Goal: Task Accomplishment & Management: Use online tool/utility

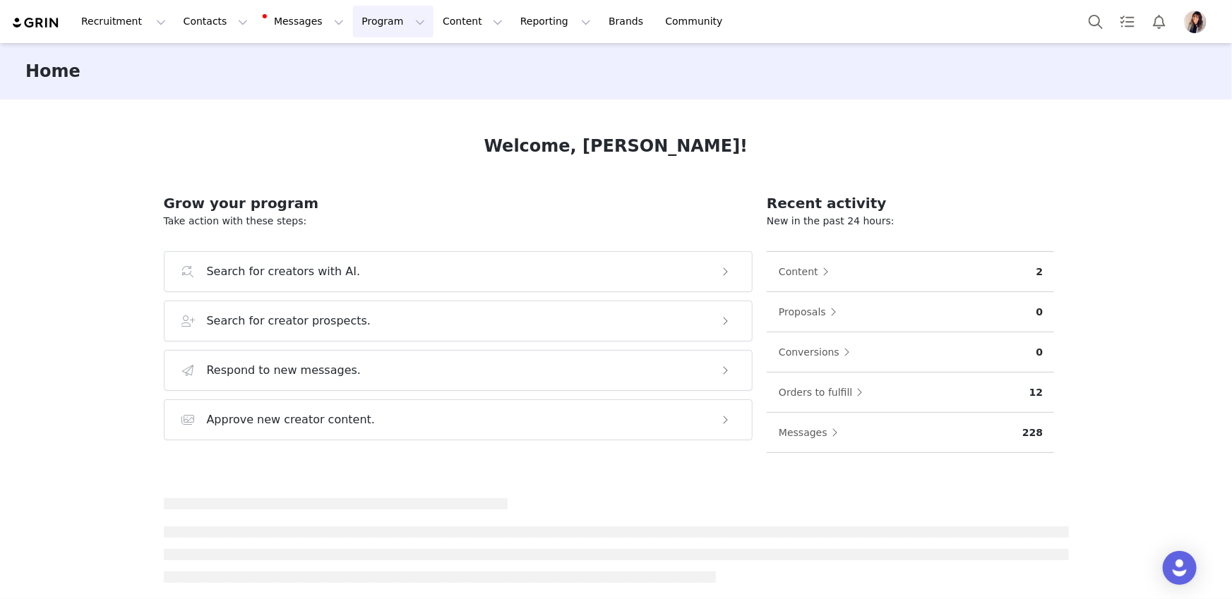
click at [369, 25] on button "Program Program" at bounding box center [393, 22] width 80 height 32
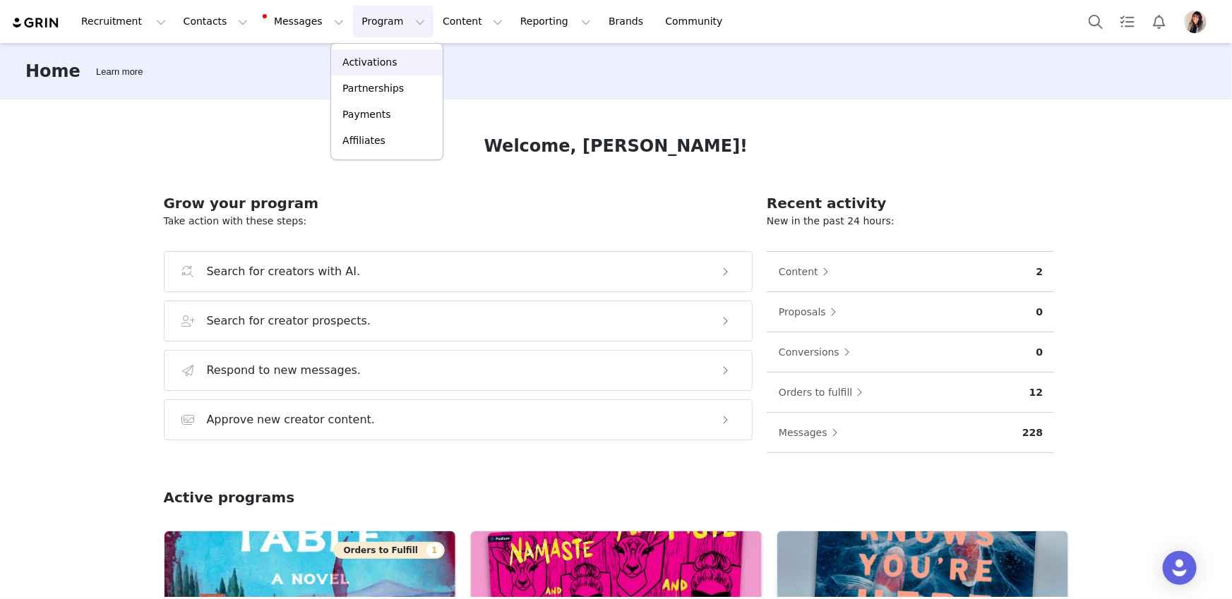
click at [383, 58] on p "Activations" at bounding box center [369, 62] width 54 height 15
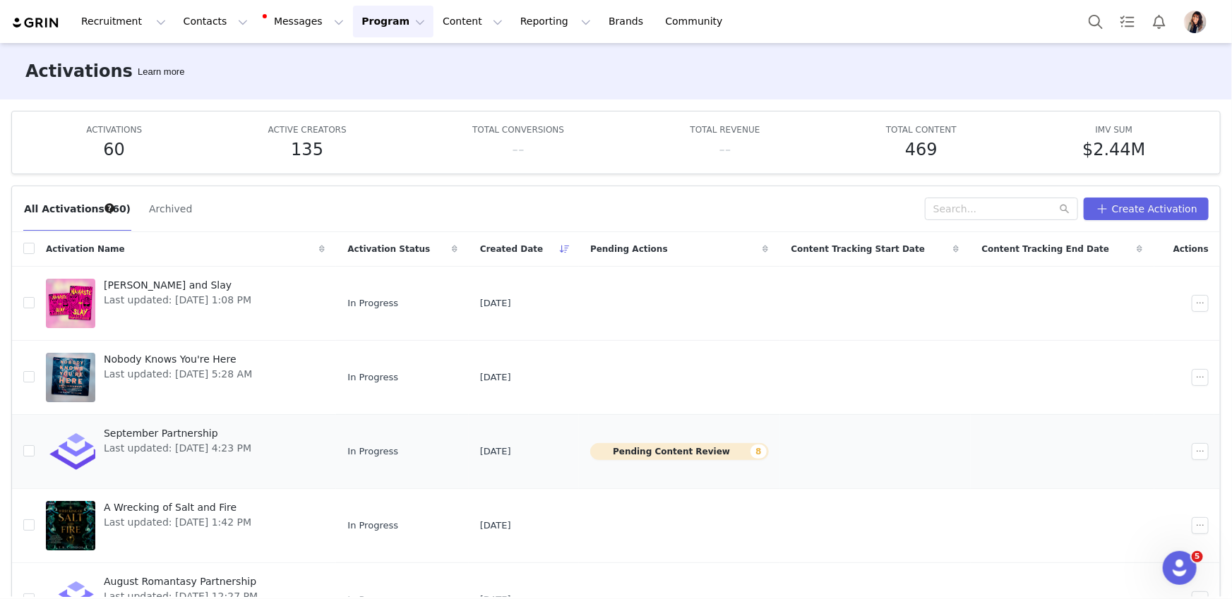
click at [165, 433] on span "September Partnership" at bounding box center [178, 433] width 148 height 15
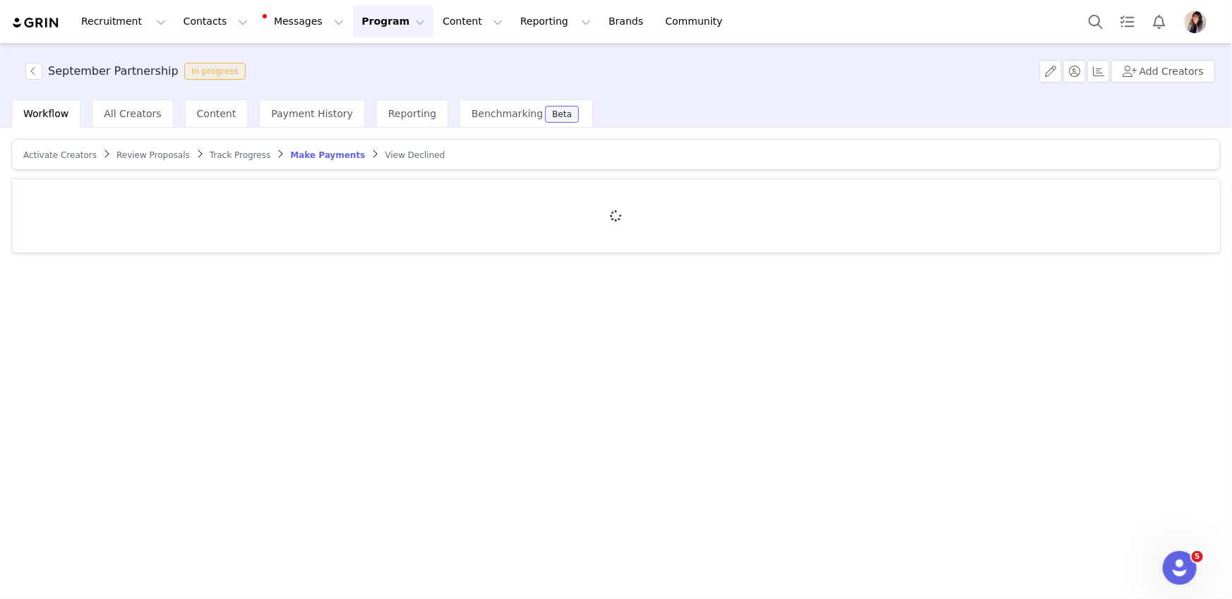
click at [124, 153] on span "Review Proposals" at bounding box center [152, 155] width 73 height 10
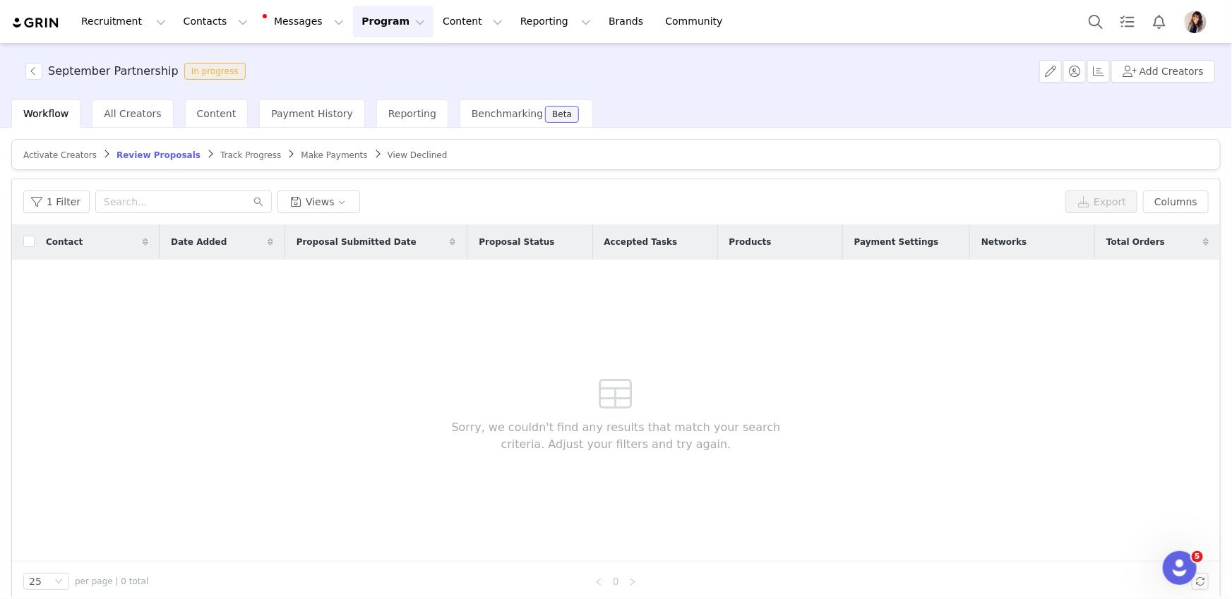
click at [224, 150] on span "Track Progress" at bounding box center [250, 155] width 61 height 10
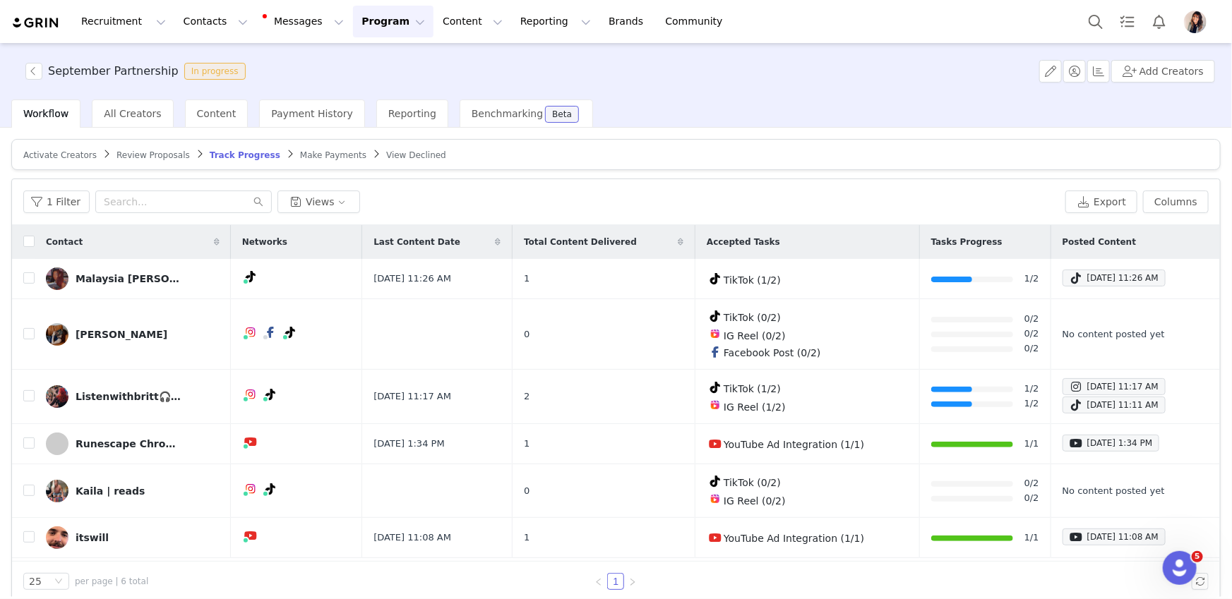
click at [65, 155] on span "Activate Creators" at bounding box center [59, 155] width 73 height 10
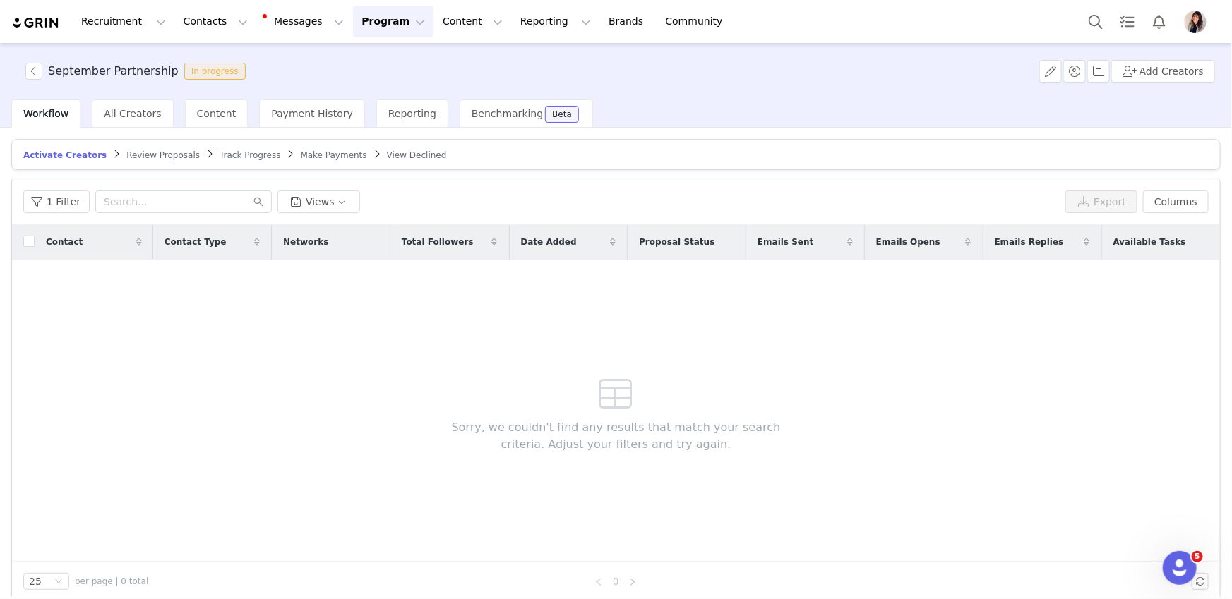
click at [133, 154] on span "Review Proposals" at bounding box center [162, 155] width 73 height 10
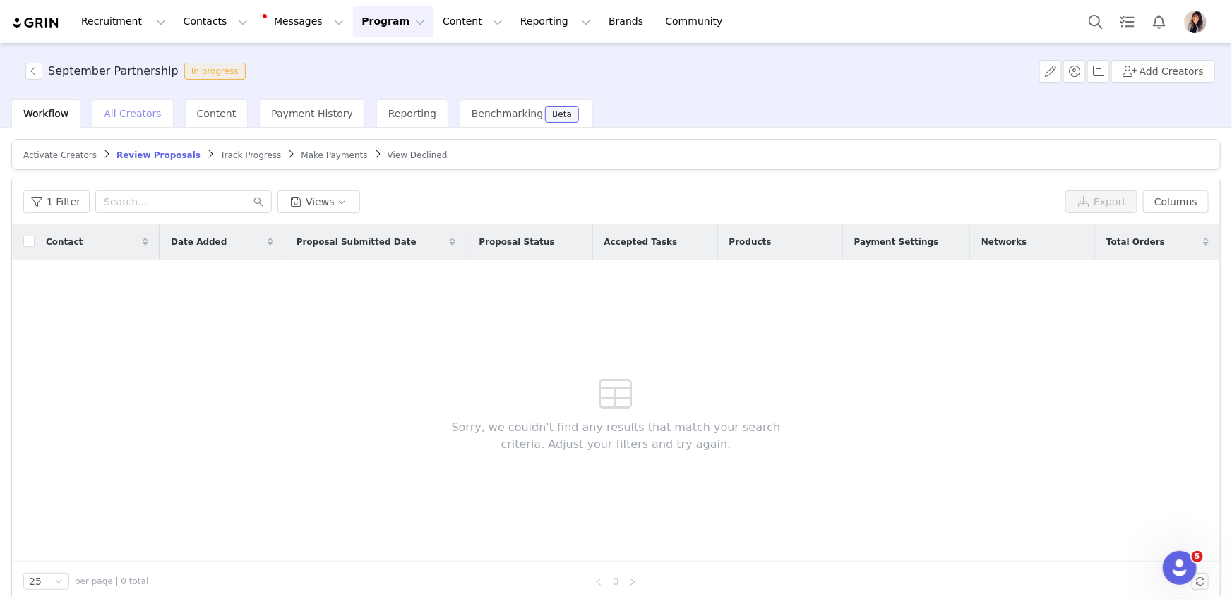
click at [125, 121] on div "All Creators" at bounding box center [132, 114] width 81 height 28
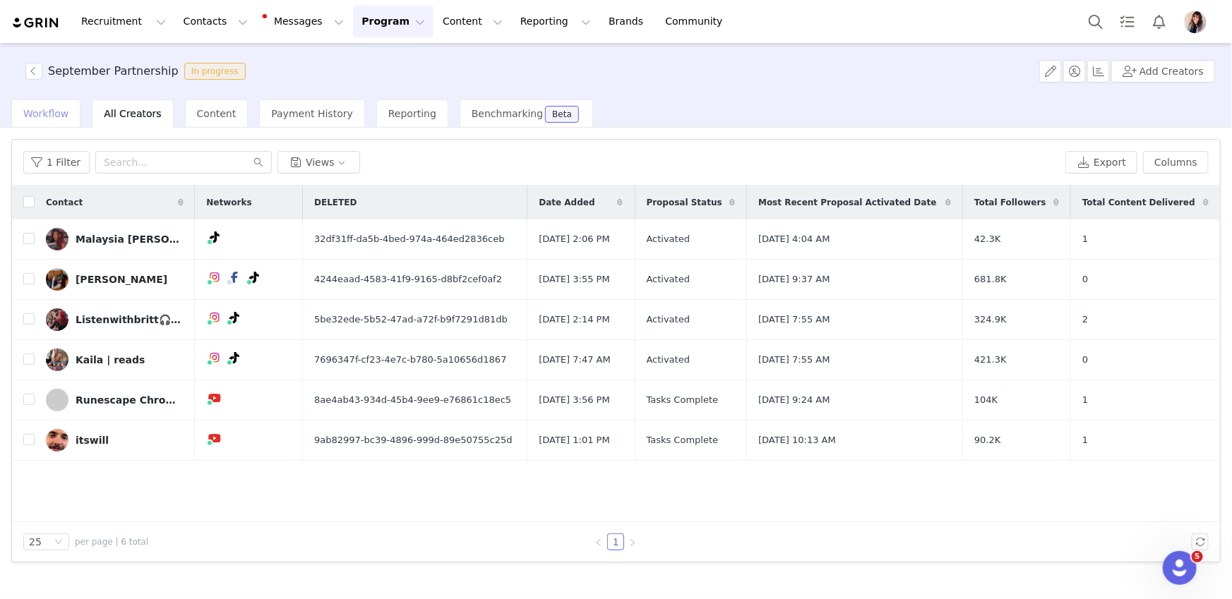
click at [54, 113] on span "Workflow" at bounding box center [45, 113] width 45 height 11
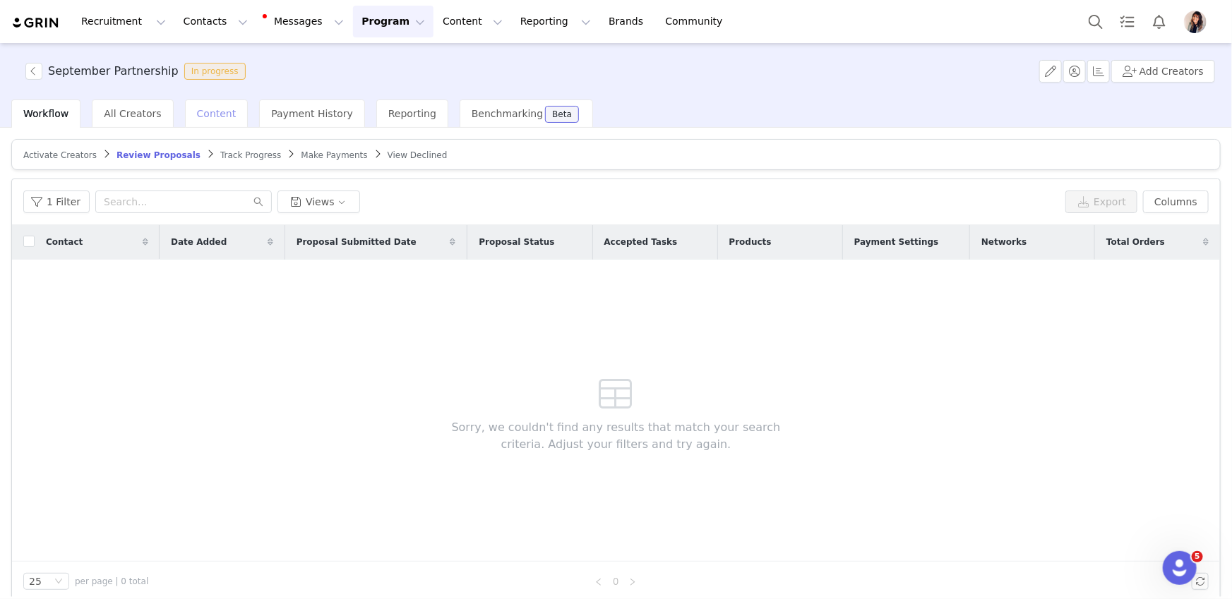
click at [205, 113] on span "Content" at bounding box center [217, 113] width 40 height 11
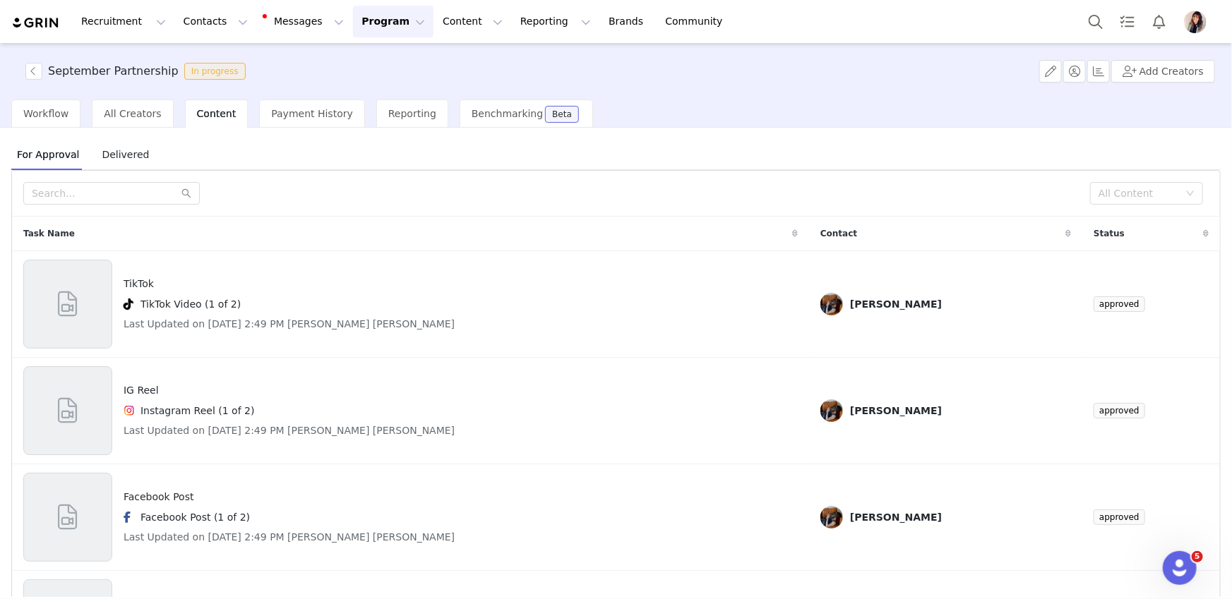
click at [139, 155] on span "Delivered" at bounding box center [125, 154] width 59 height 23
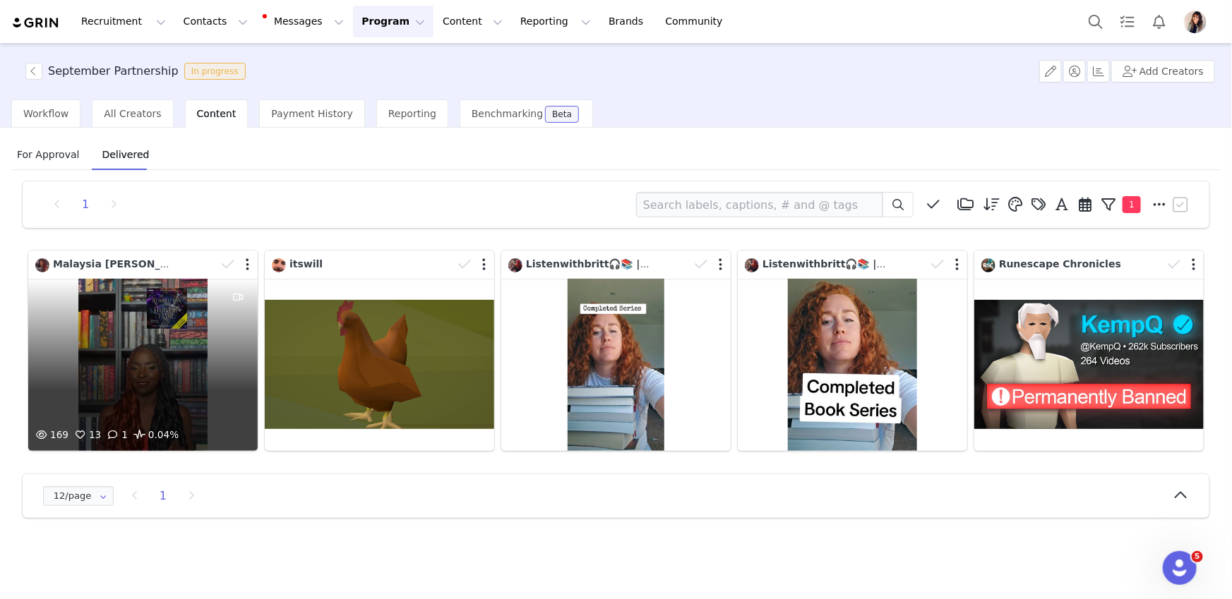
click at [184, 340] on div "169 13 1 0.04%" at bounding box center [142, 365] width 229 height 172
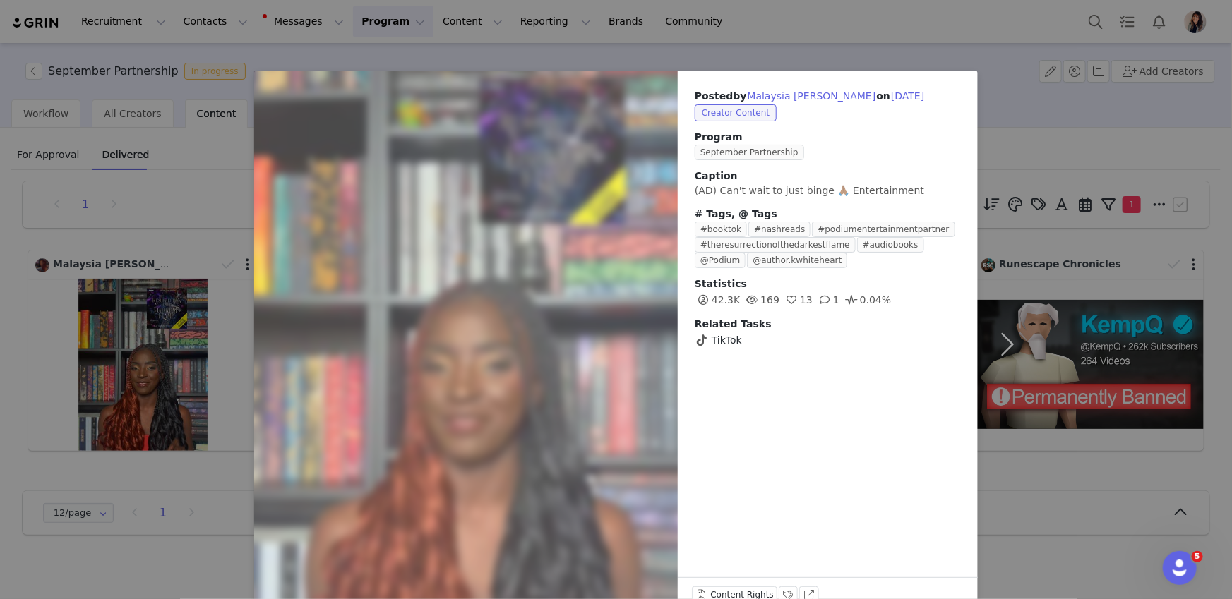
click at [215, 187] on div "Posted by Malaysia [PERSON_NAME] on [DATE] Creator Content Program September Pa…" at bounding box center [616, 299] width 1232 height 599
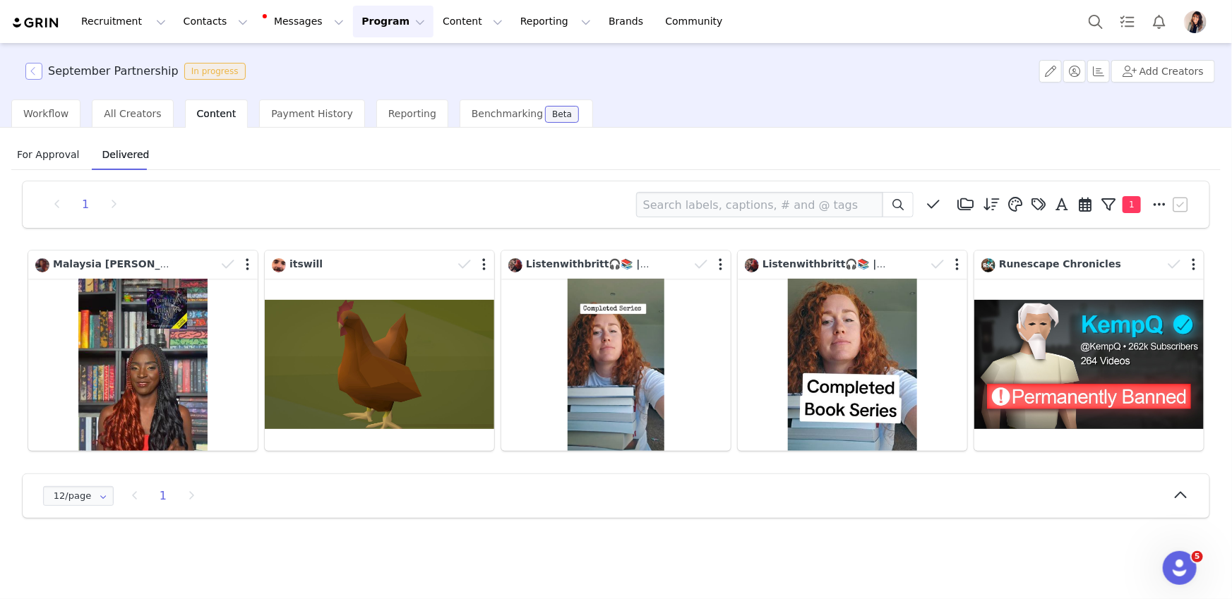
click at [38, 70] on button "button" at bounding box center [33, 71] width 17 height 17
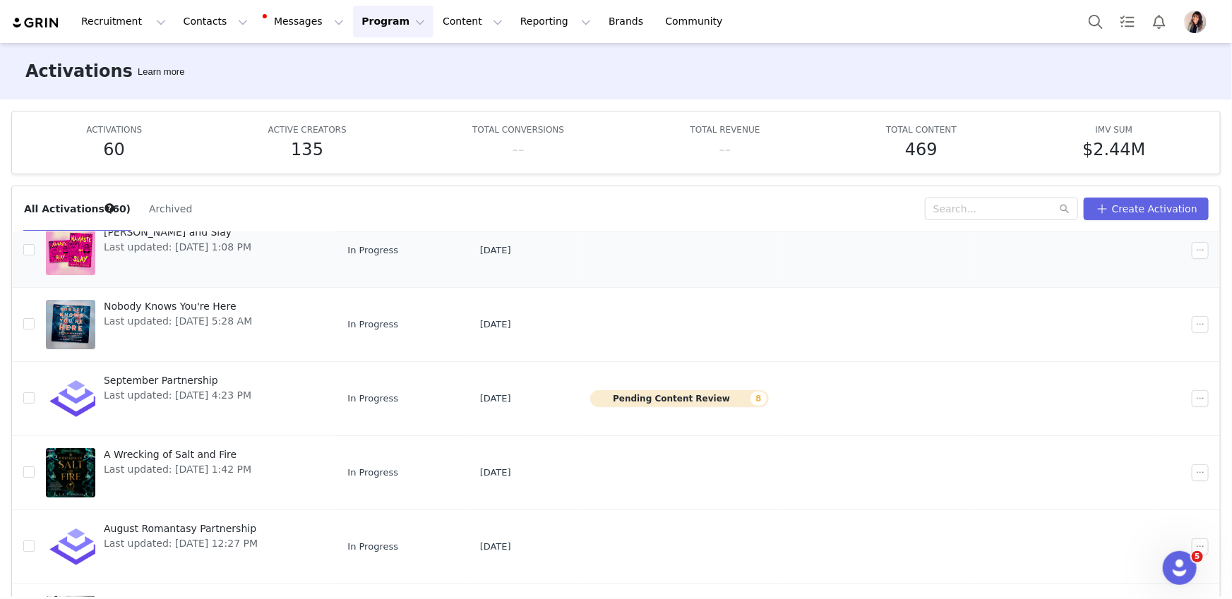
scroll to position [104, 0]
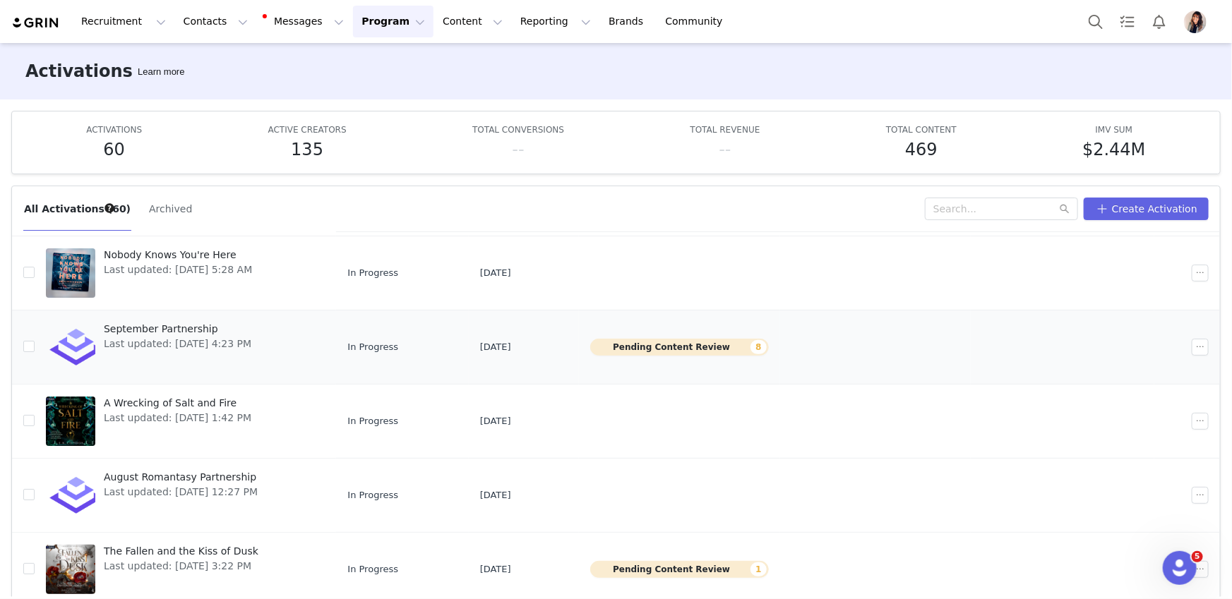
click at [164, 340] on span "Last updated: [DATE] 4:23 PM" at bounding box center [178, 344] width 148 height 15
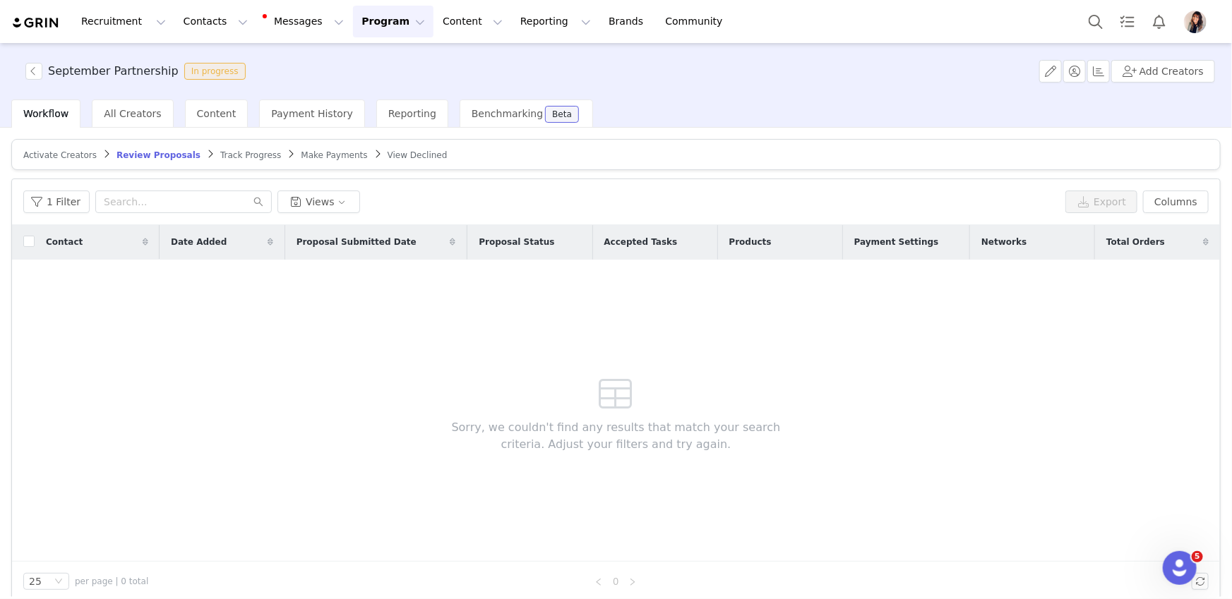
click at [56, 156] on span "Activate Creators" at bounding box center [59, 155] width 73 height 10
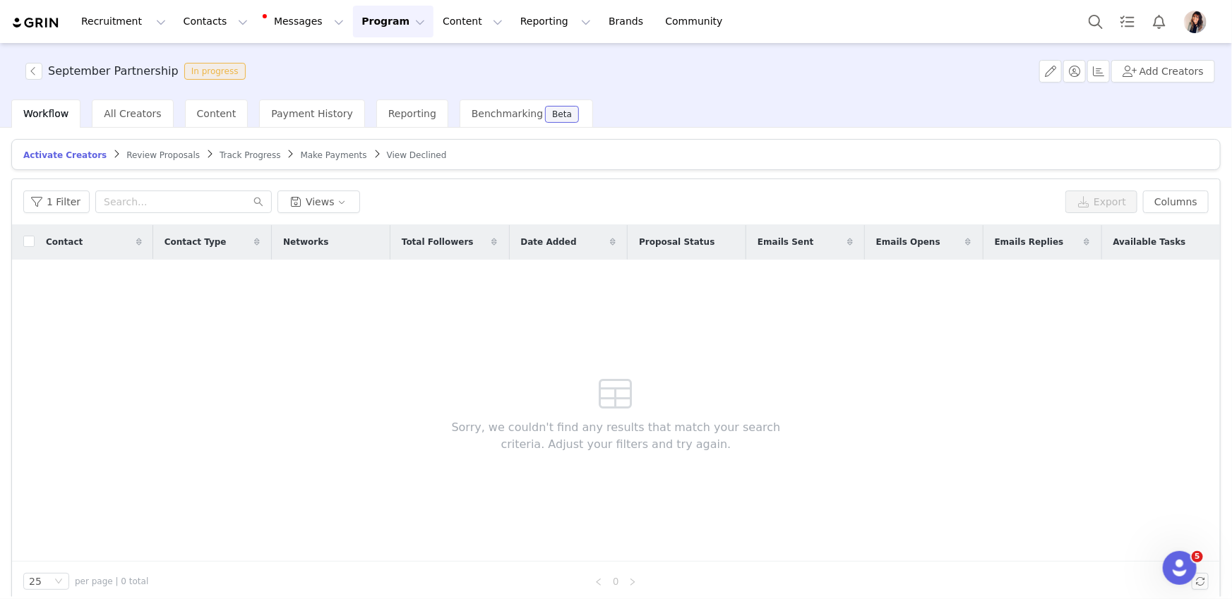
click at [140, 150] on span "Review Proposals" at bounding box center [162, 155] width 73 height 10
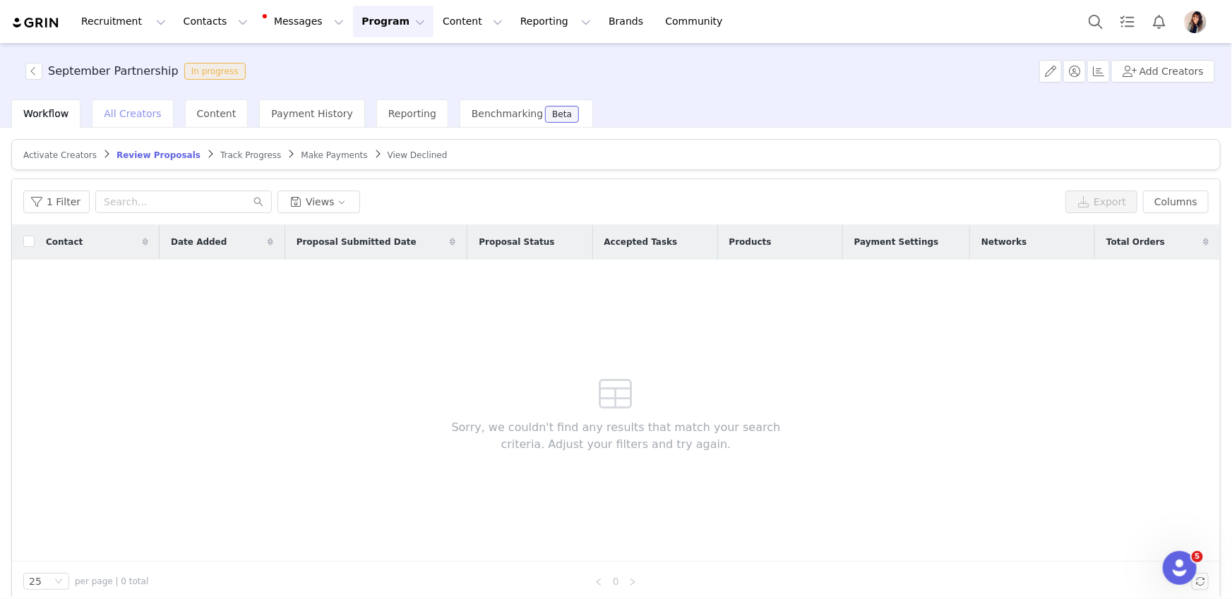
click at [132, 111] on span "All Creators" at bounding box center [132, 113] width 57 height 11
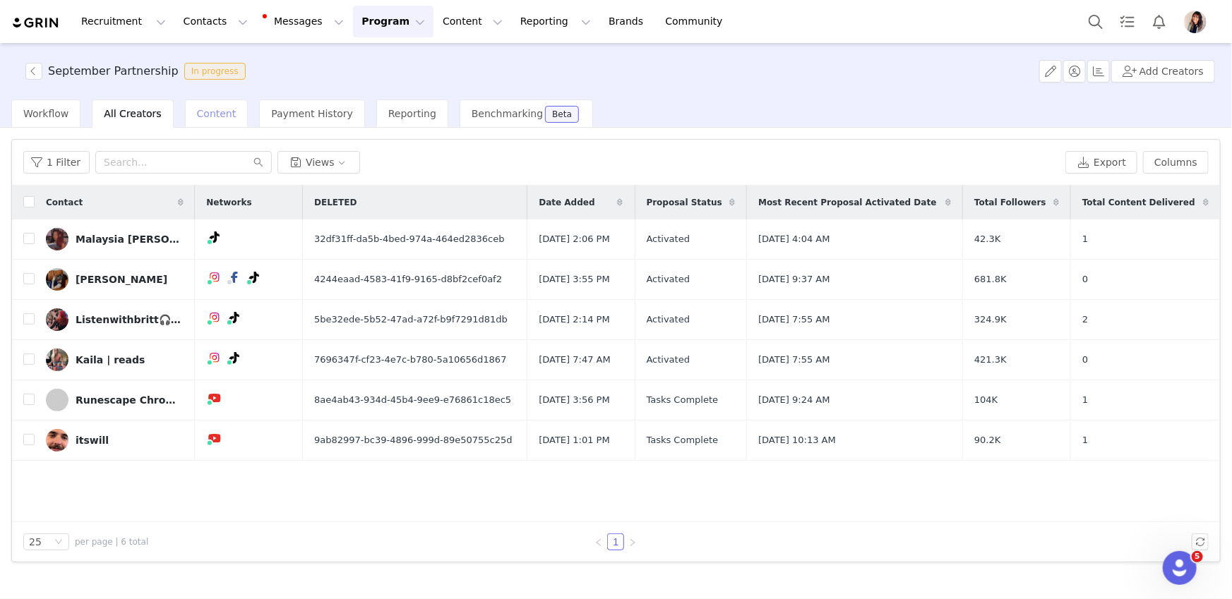
click at [205, 117] on span "Content" at bounding box center [217, 113] width 40 height 11
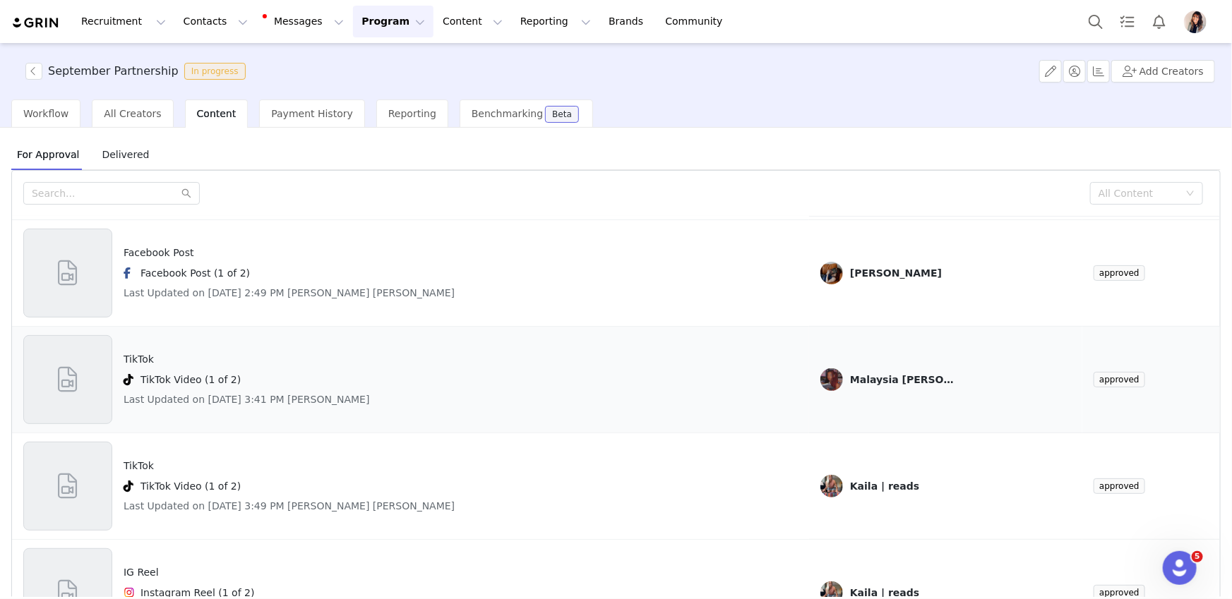
scroll to position [262, 0]
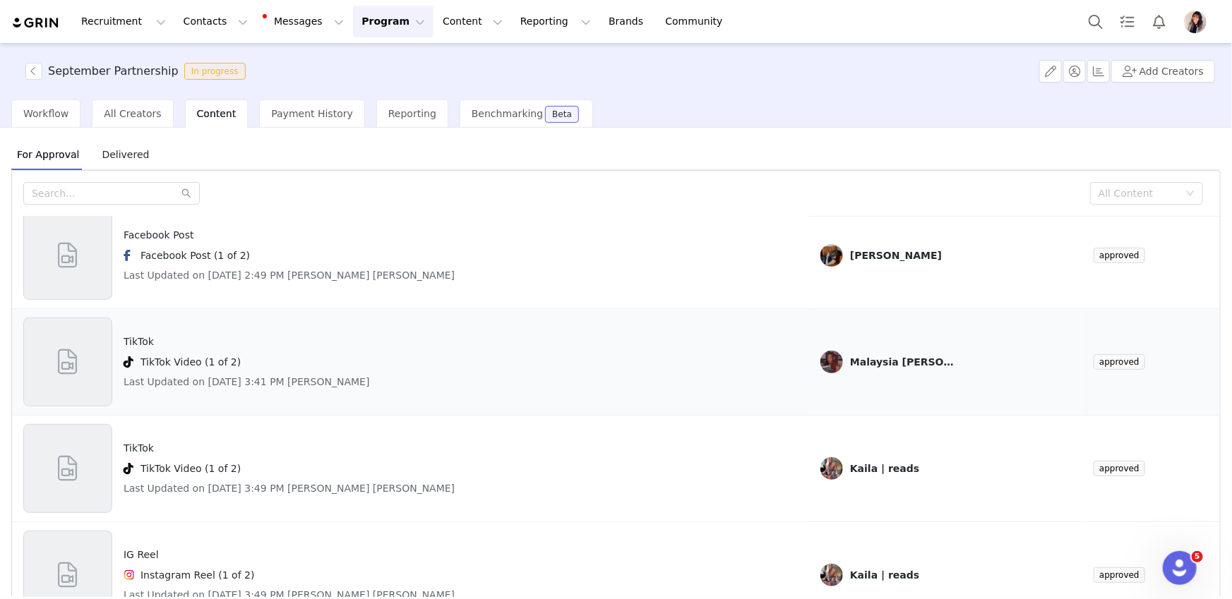
click at [486, 357] on div "TikTok TikTok Video (1 of 2) Last Updated on [DATE] 3:41 PM [PERSON_NAME]" at bounding box center [410, 362] width 774 height 89
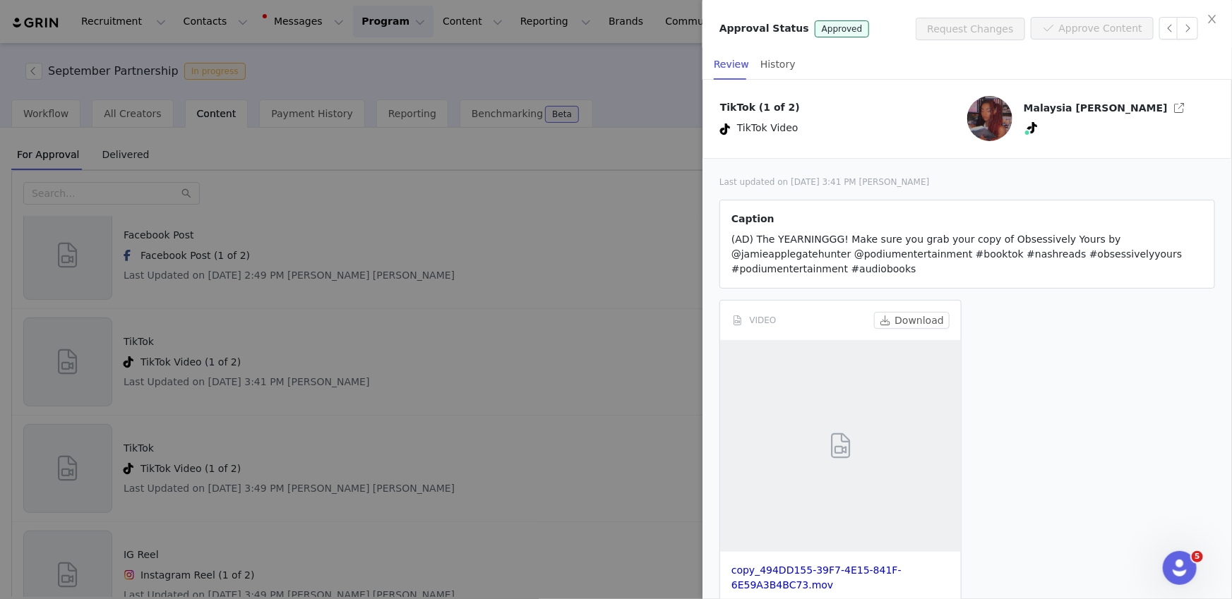
click at [558, 319] on div at bounding box center [616, 299] width 1232 height 599
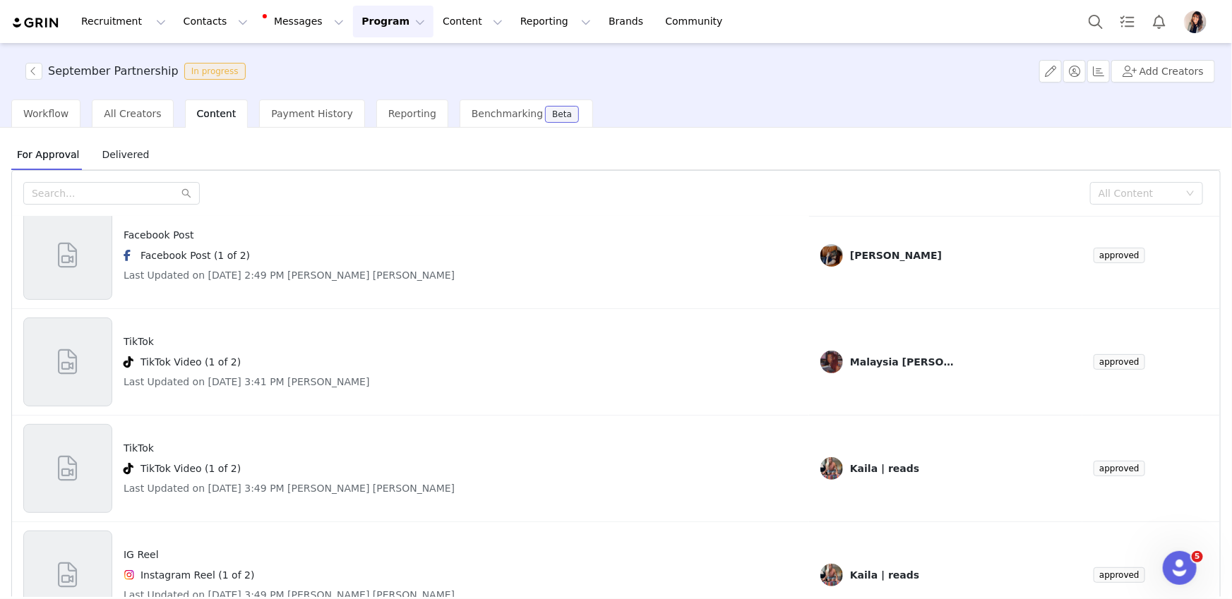
click at [122, 155] on span "Delivered" at bounding box center [125, 154] width 59 height 23
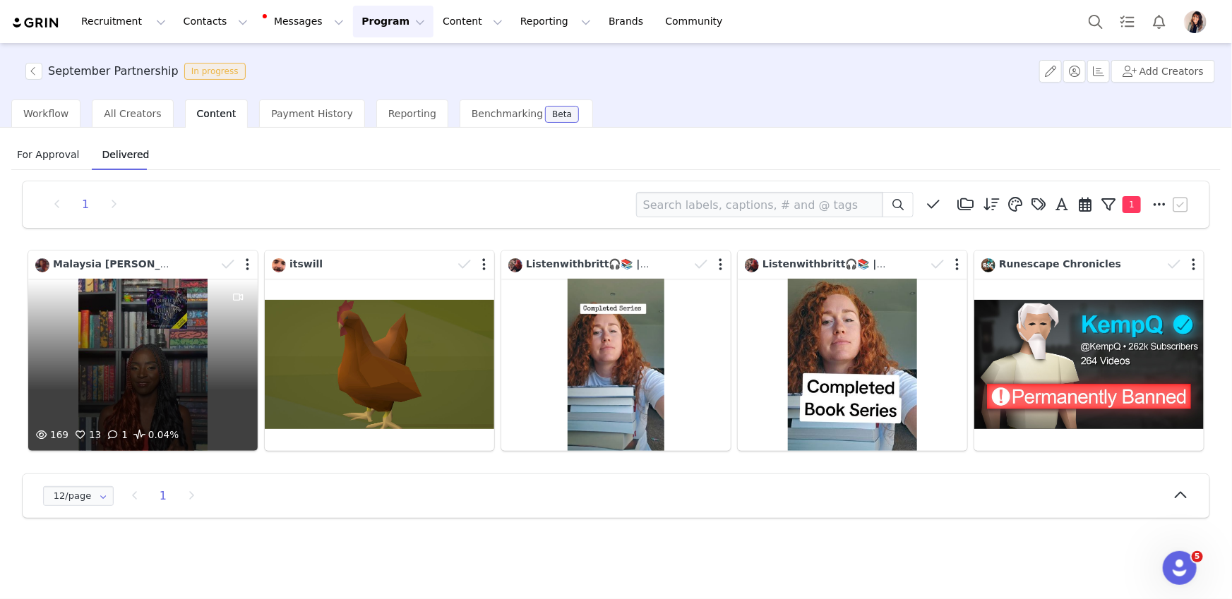
click at [121, 306] on div "169 13 1 0.04%" at bounding box center [142, 365] width 229 height 172
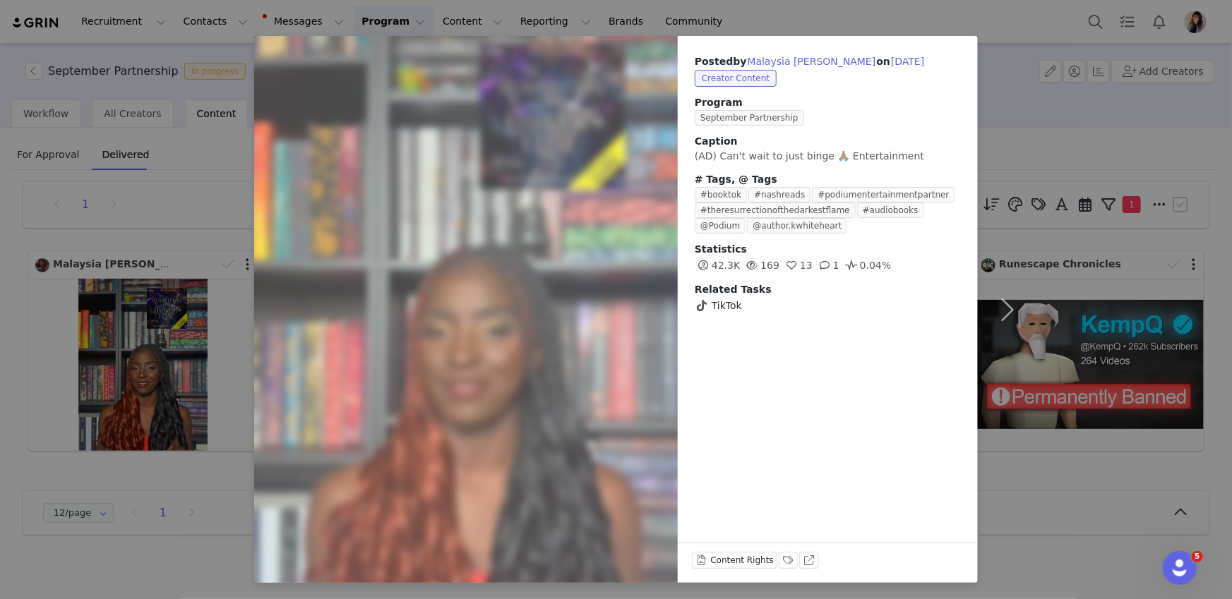
scroll to position [35, 0]
click at [799, 561] on button "View on TikTok" at bounding box center [809, 559] width 20 height 17
